Goal: Task Accomplishment & Management: Manage account settings

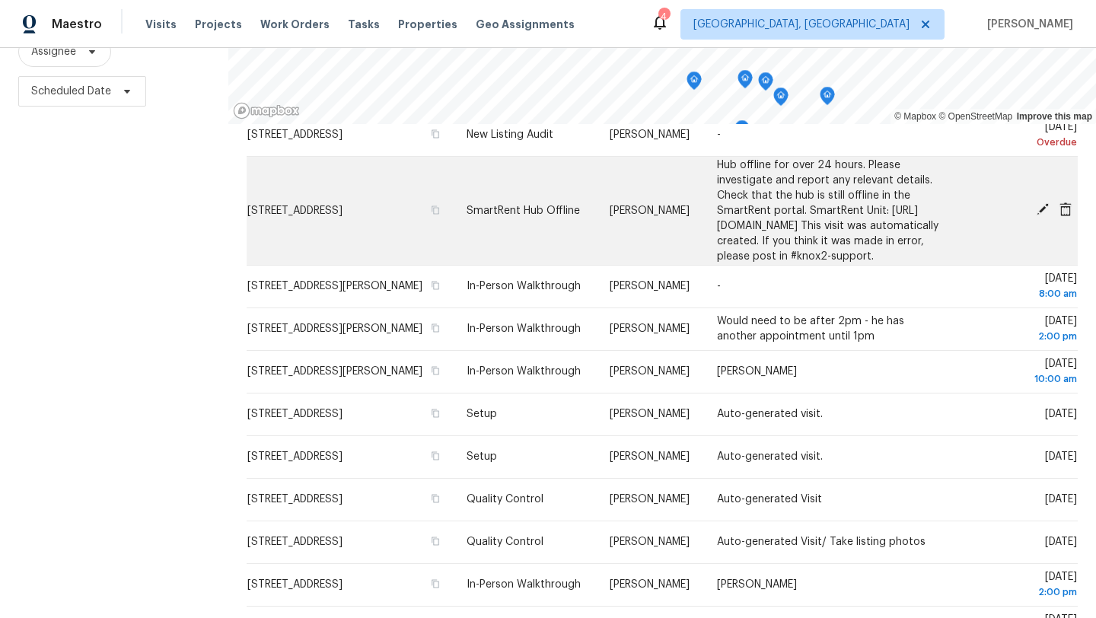
scroll to position [95, 0]
click at [1038, 217] on icon at bounding box center [1043, 210] width 14 height 14
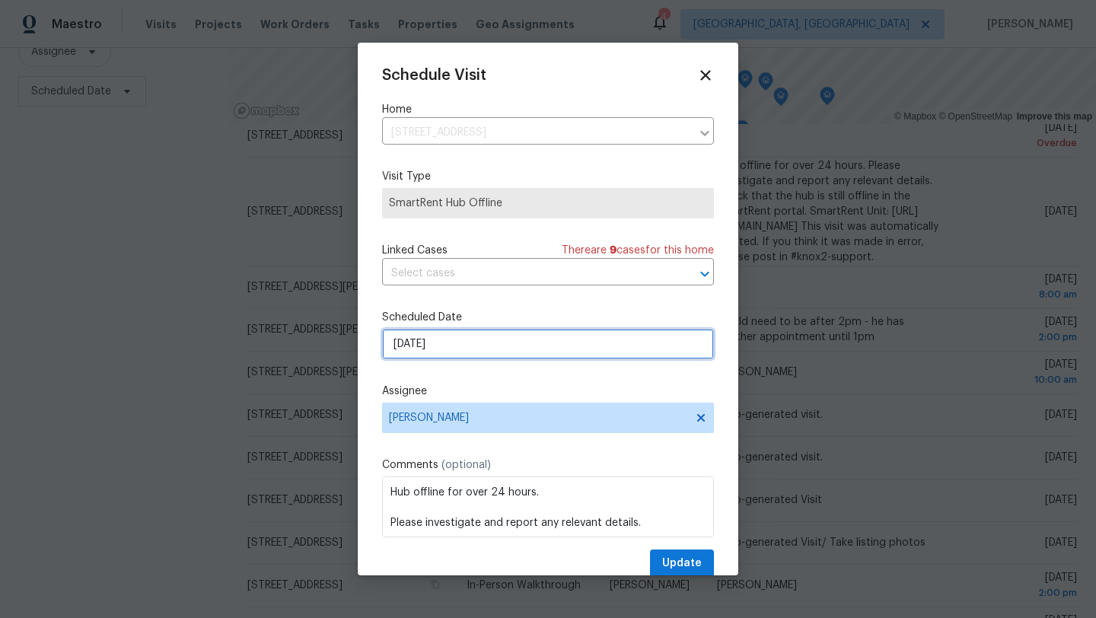
click at [460, 353] on input "8/24/2025" at bounding box center [548, 344] width 332 height 30
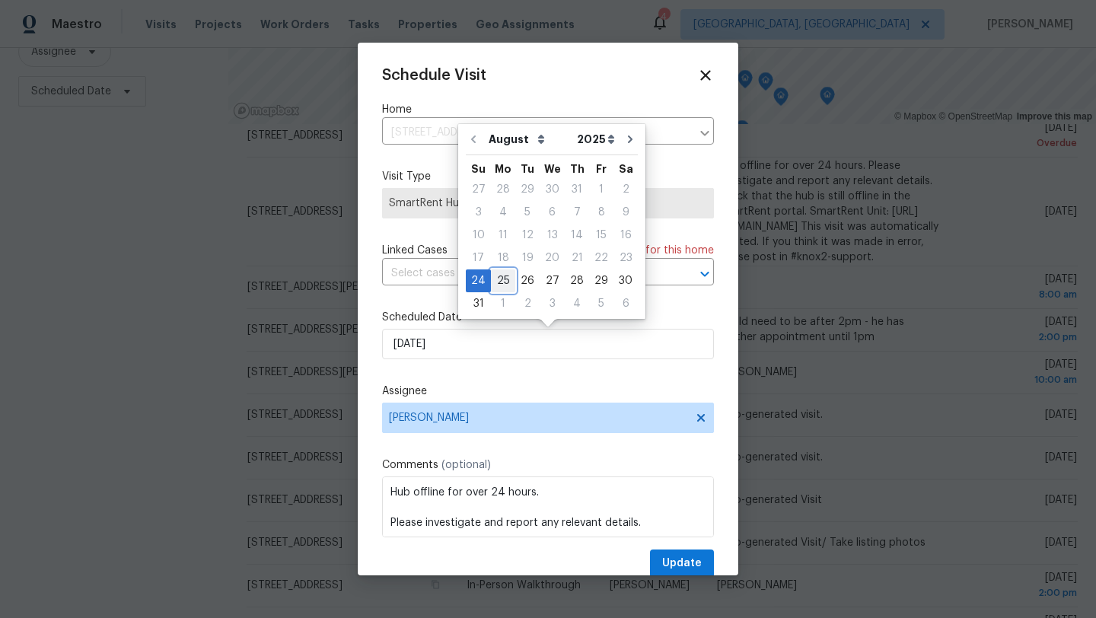
click at [495, 279] on div "25" at bounding box center [503, 280] width 24 height 21
type input "8/25/2025"
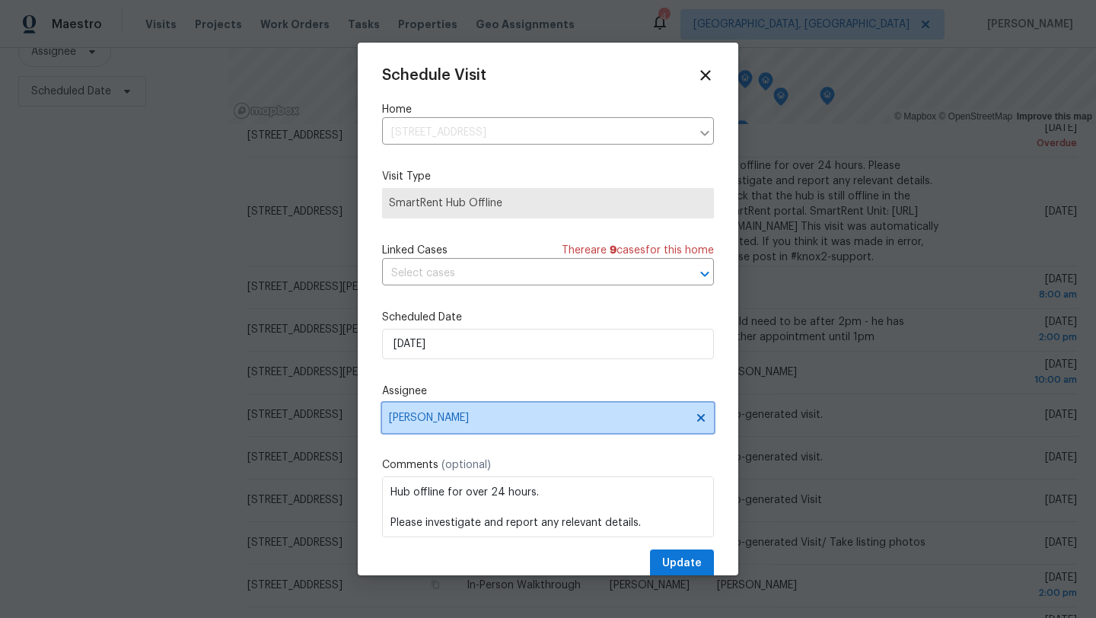
click at [438, 409] on span "[PERSON_NAME]" at bounding box center [548, 418] width 332 height 30
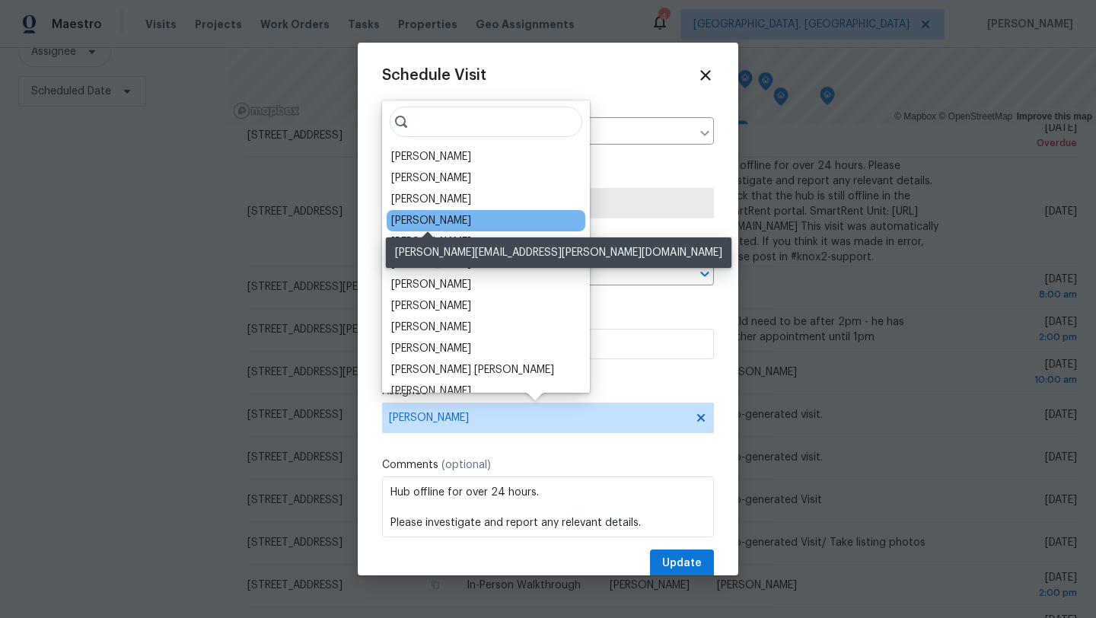
click at [454, 222] on div "Marissa Casias" at bounding box center [431, 220] width 80 height 15
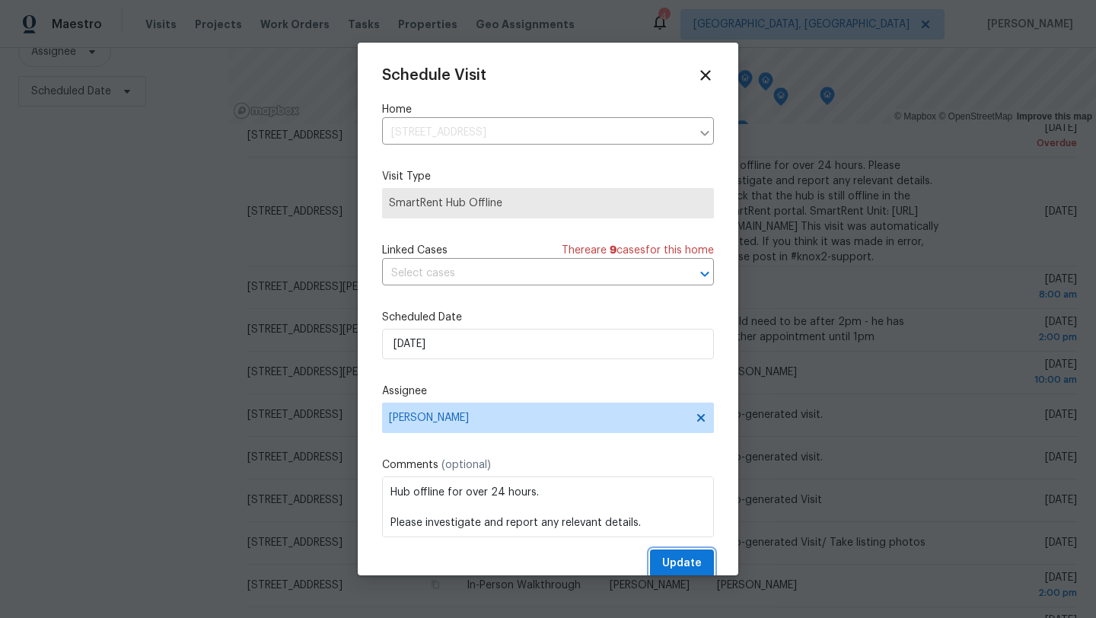
click at [661, 560] on button "Update" at bounding box center [682, 563] width 64 height 28
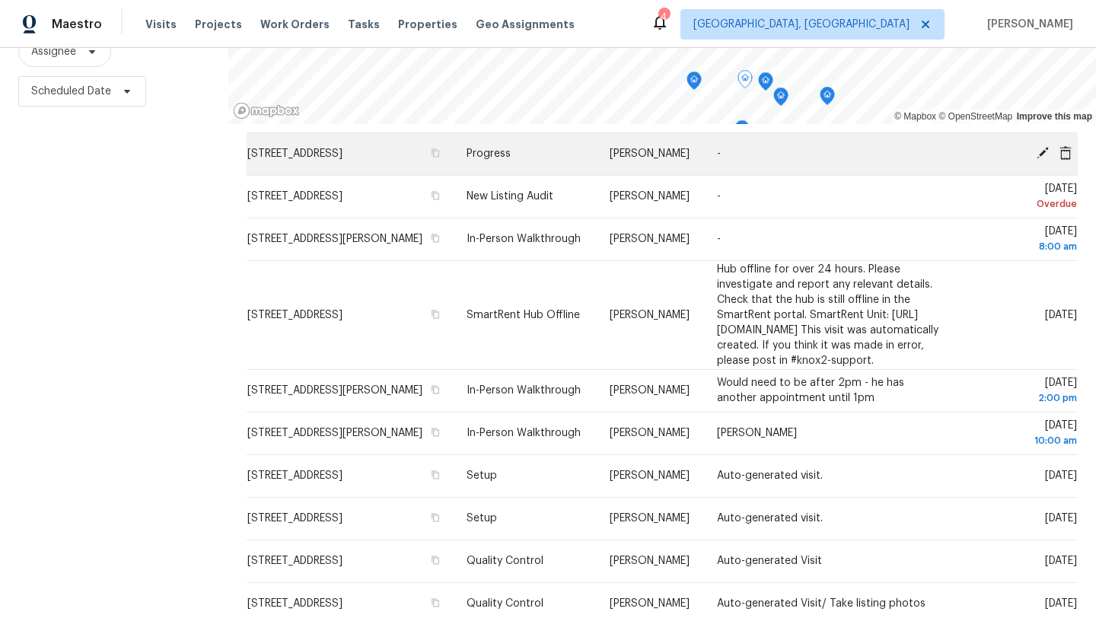
scroll to position [0, 0]
